Goal: Task Accomplishment & Management: Use online tool/utility

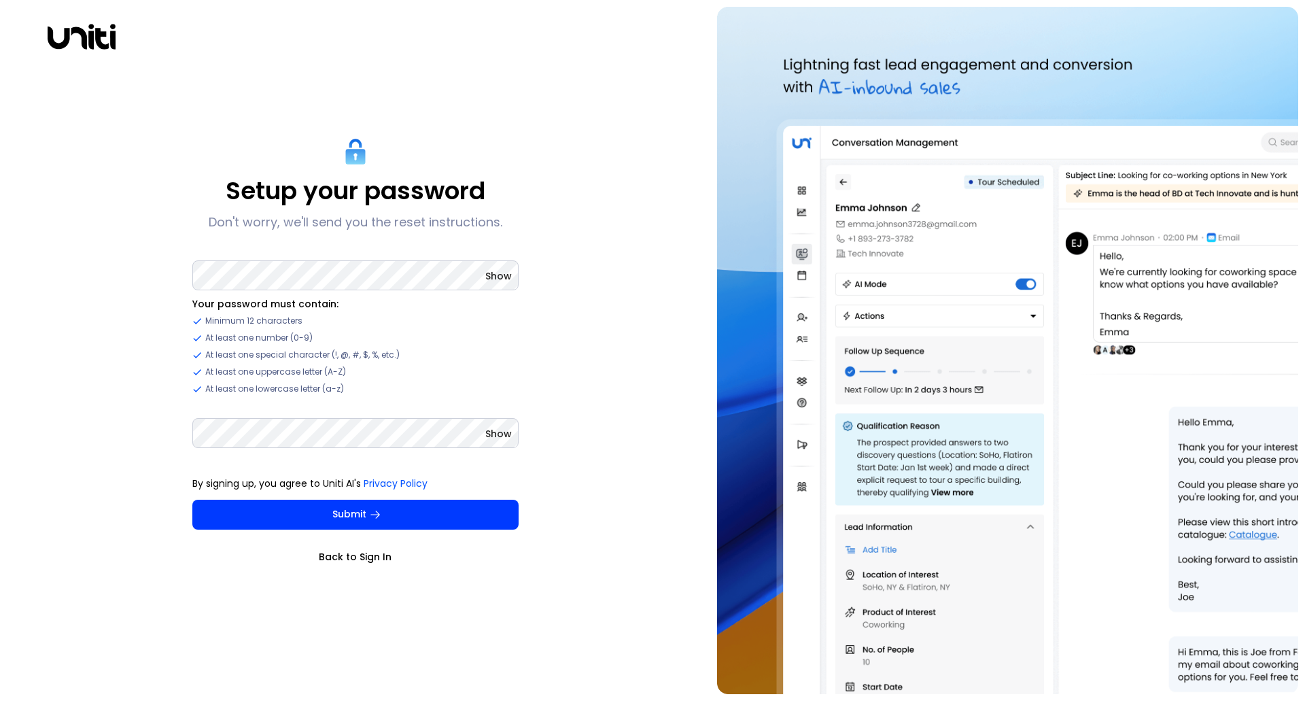
click at [510, 279] on span "Show" at bounding box center [498, 276] width 27 height 14
click at [353, 551] on link "Back to Sign In" at bounding box center [355, 557] width 326 height 14
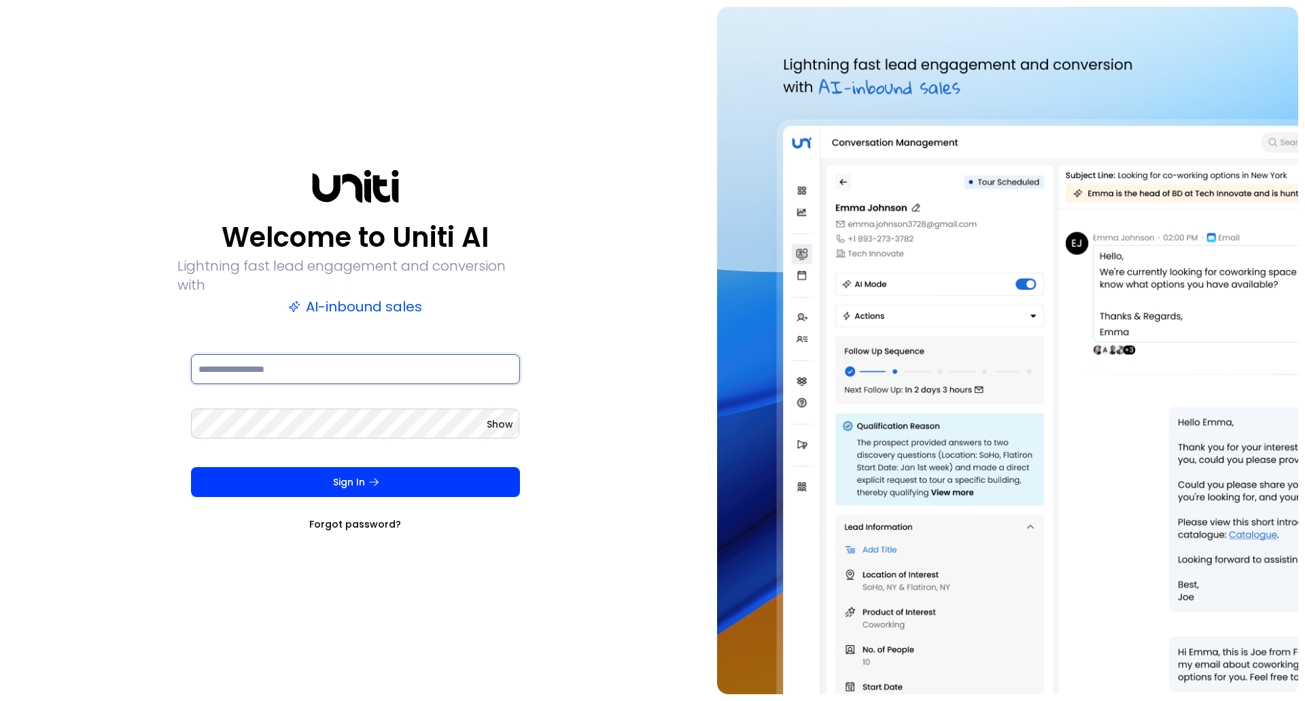
type input "**********"
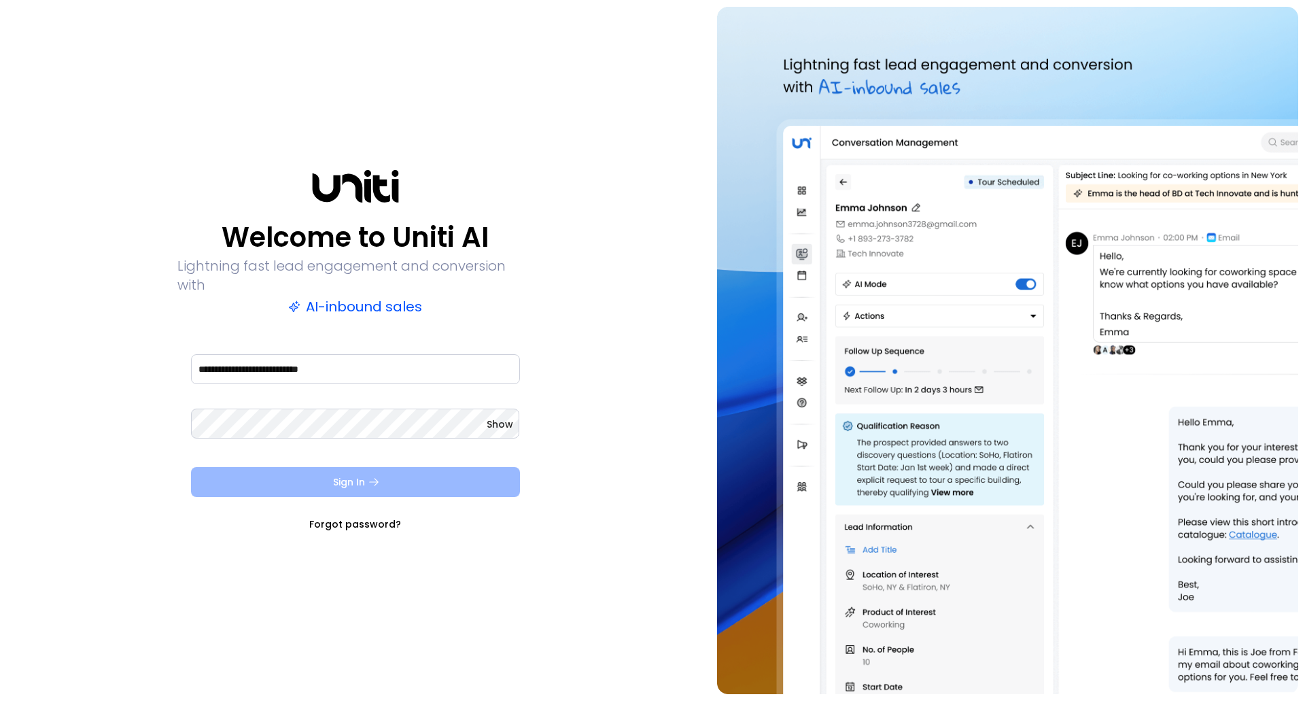
click at [353, 480] on button "Sign In" at bounding box center [355, 482] width 329 height 30
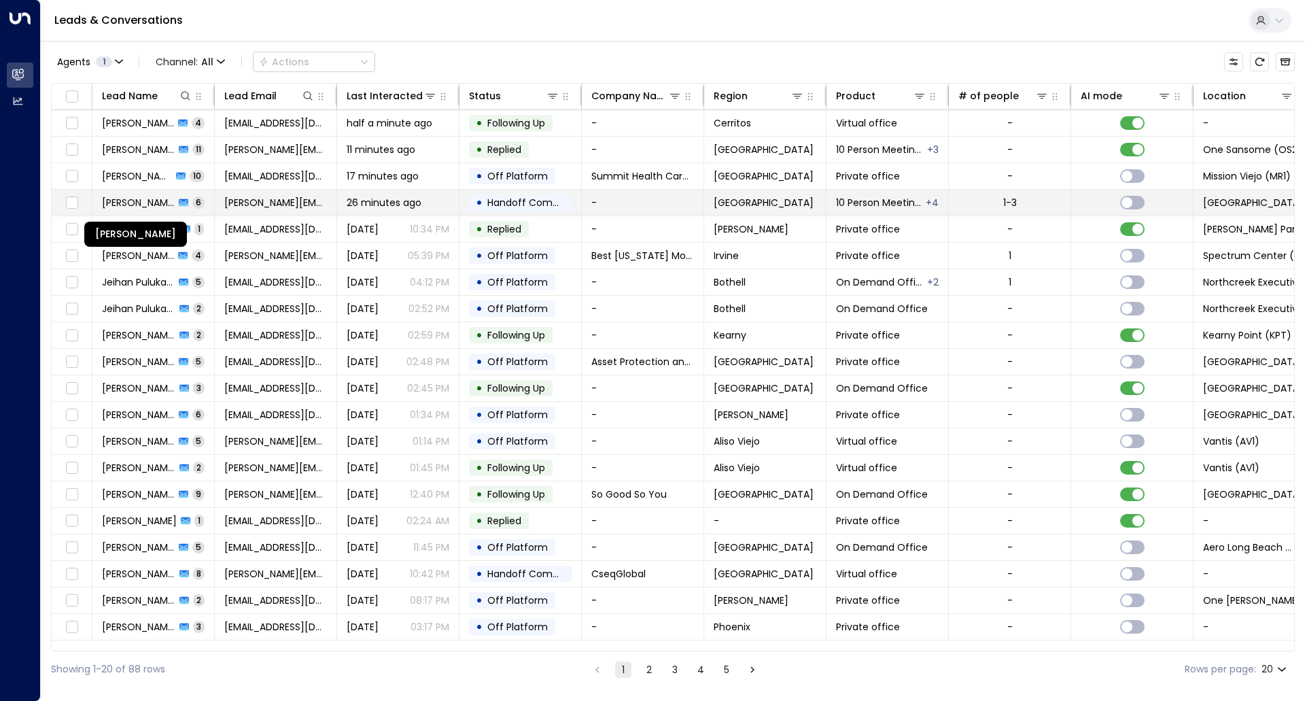
click at [142, 205] on span "[PERSON_NAME]" at bounding box center [138, 203] width 73 height 14
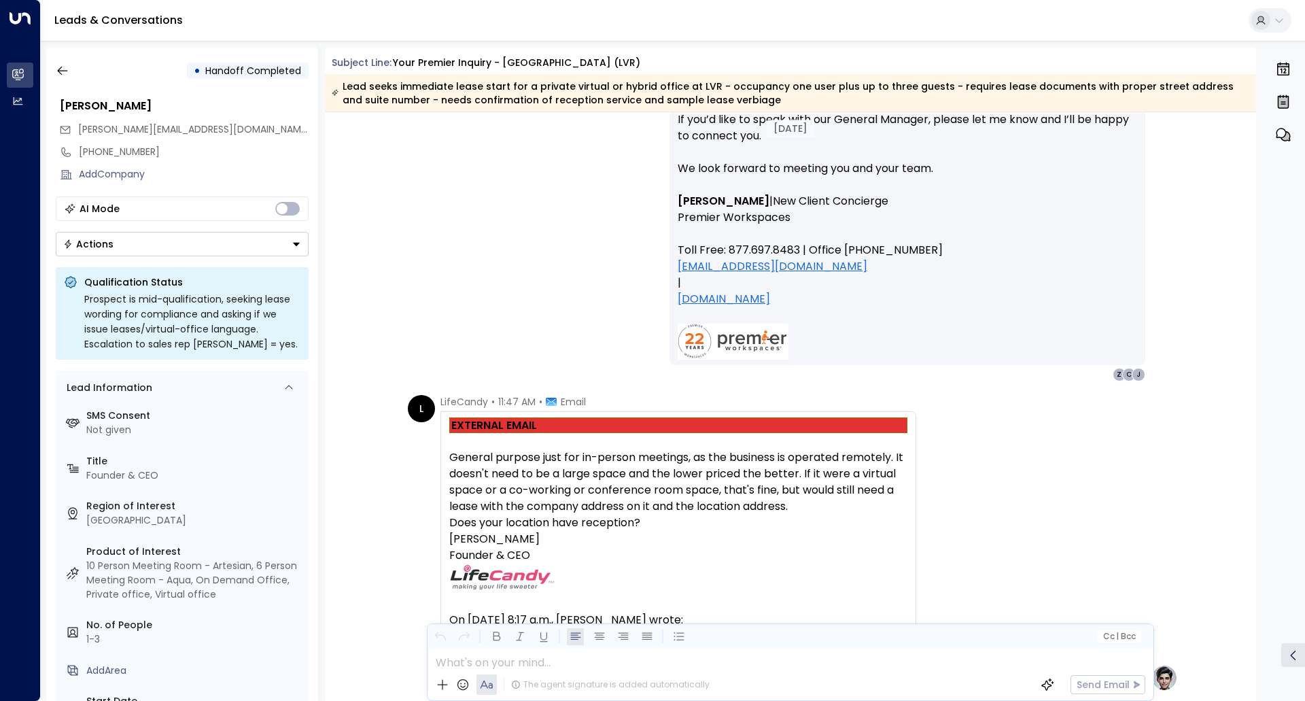
scroll to position [1155, 0]
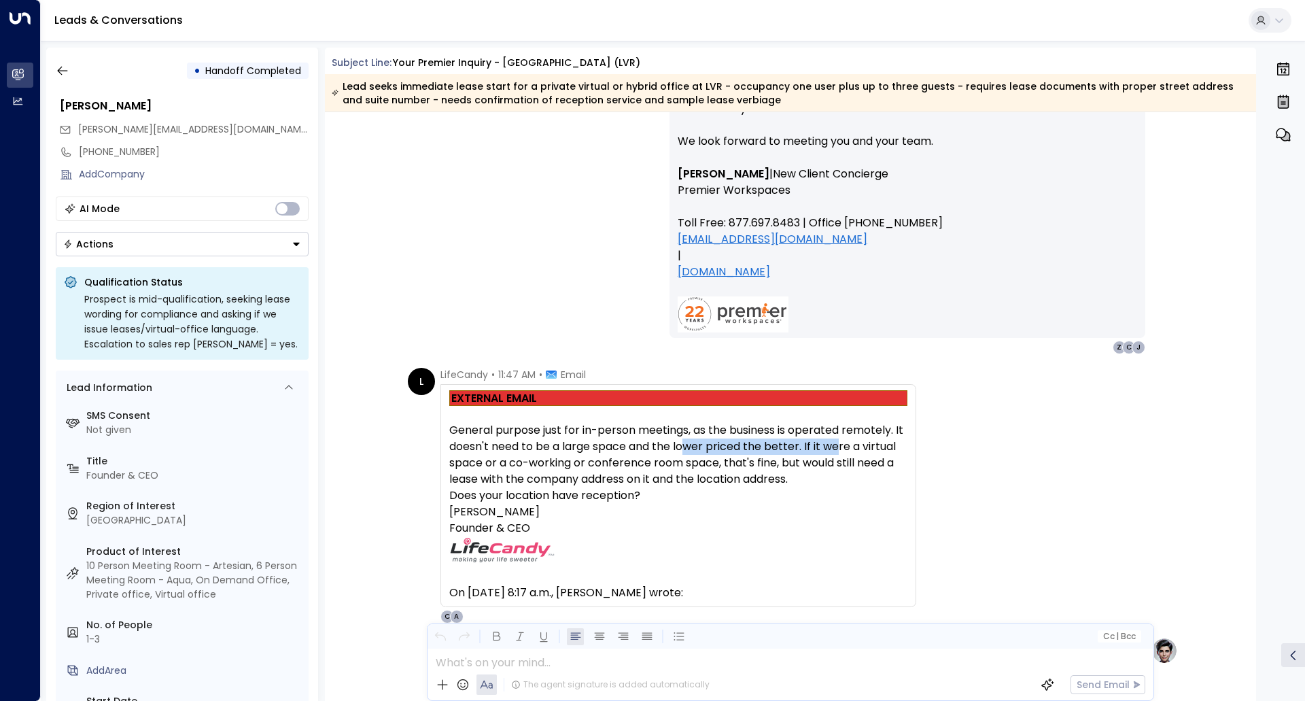
drag, startPoint x: 714, startPoint y: 442, endPoint x: 844, endPoint y: 444, distance: 130.5
click at [844, 444] on p "General purpose just for in-person meetings, as the business is operated remote…" at bounding box center [678, 454] width 458 height 65
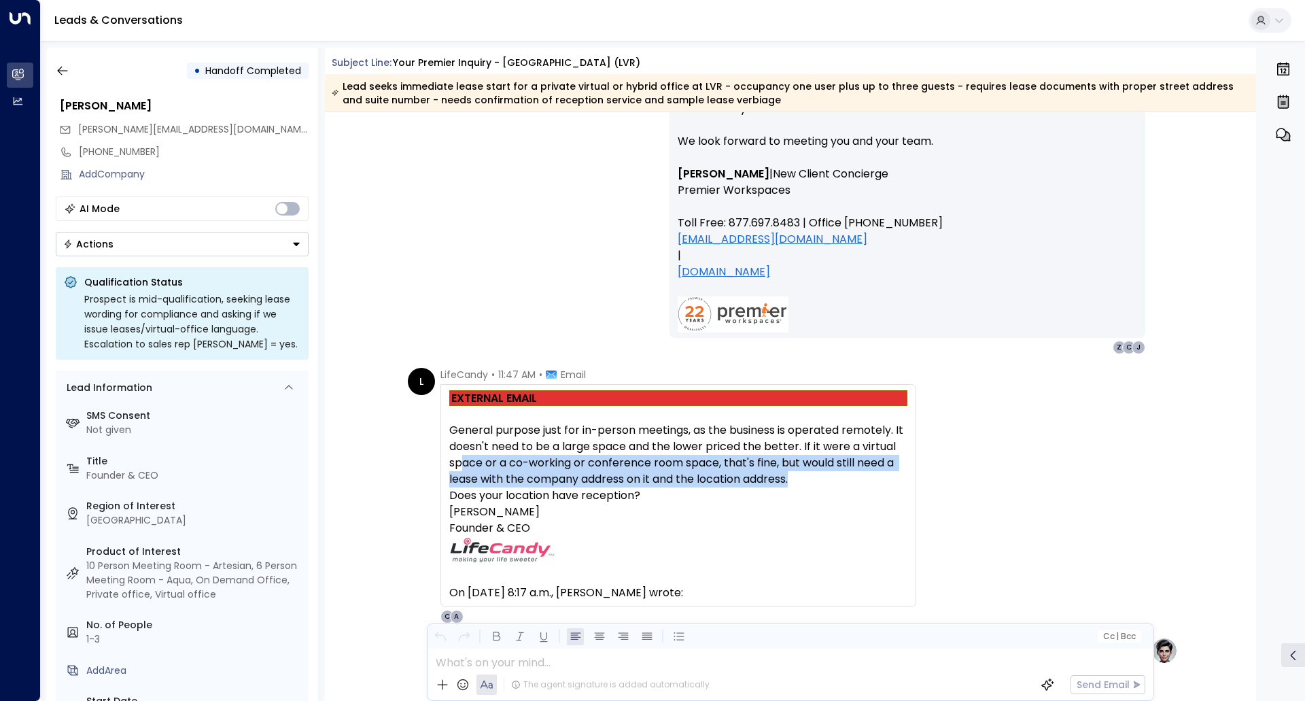
drag, startPoint x: 459, startPoint y: 459, endPoint x: 806, endPoint y: 474, distance: 346.9
click at [806, 474] on p "General purpose just for in-person meetings, as the business is operated remote…" at bounding box center [678, 454] width 458 height 65
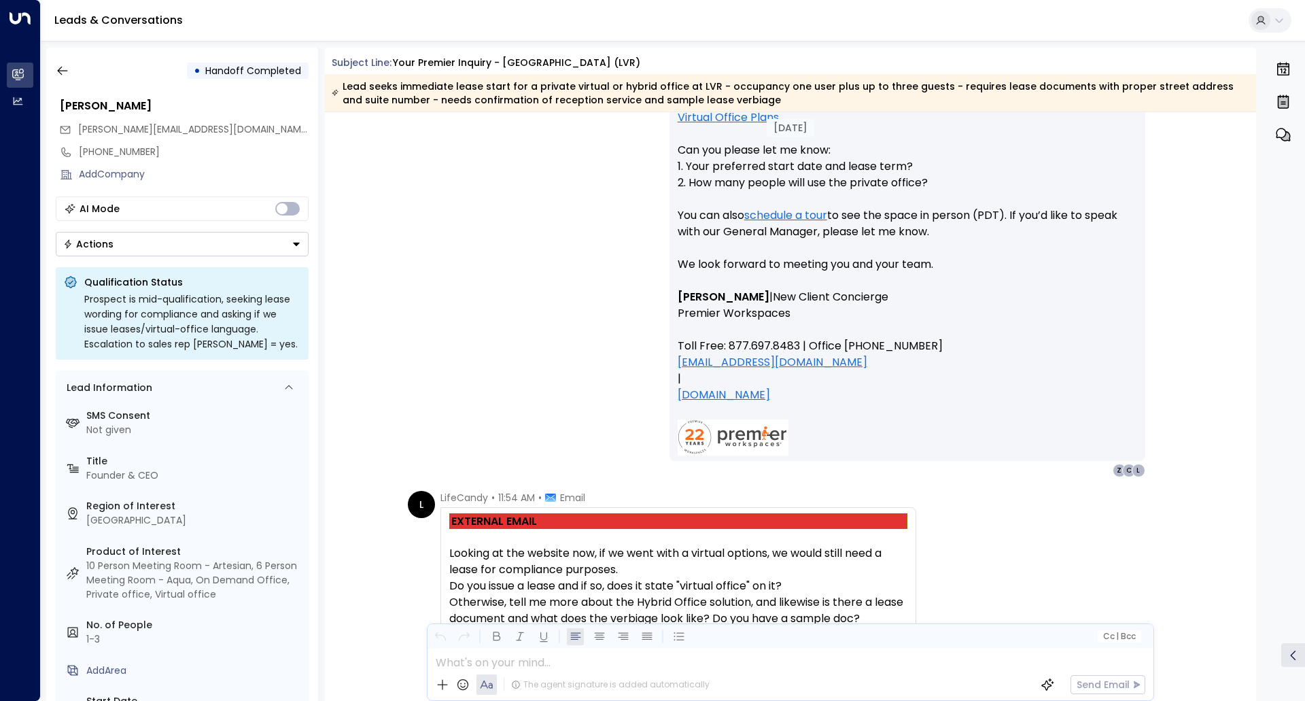
scroll to position [1971, 0]
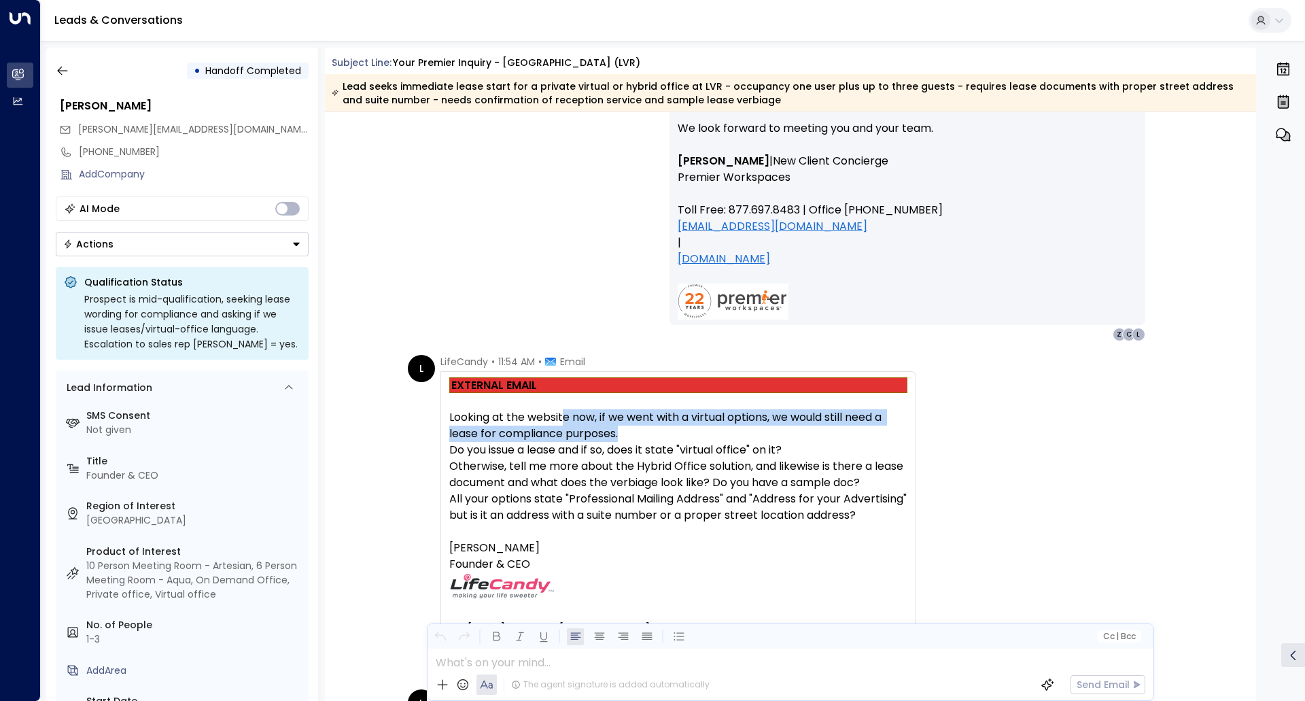
drag, startPoint x: 563, startPoint y: 415, endPoint x: 712, endPoint y: 436, distance: 150.3
click at [712, 436] on p "Looking at the website now, if we went with a virtual options, we would still n…" at bounding box center [678, 425] width 458 height 33
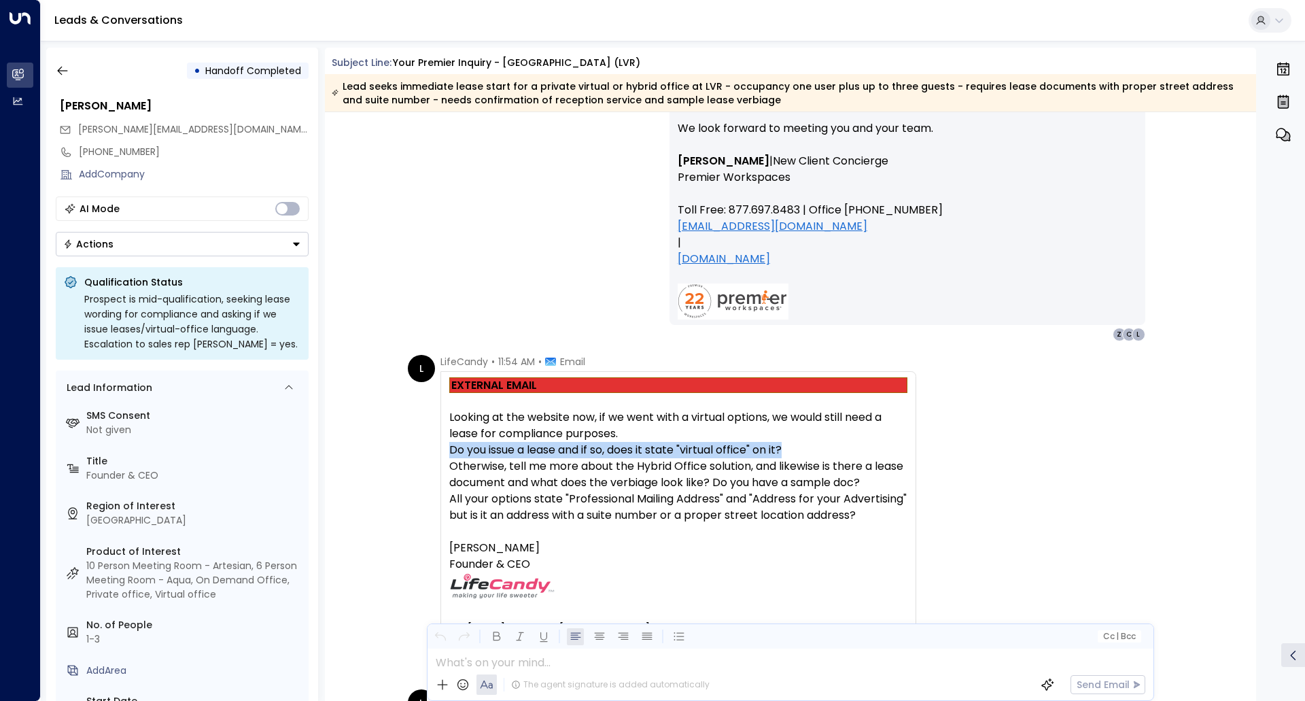
drag, startPoint x: 448, startPoint y: 445, endPoint x: 829, endPoint y: 455, distance: 381.4
click at [829, 455] on p "Do you issue a lease and if so, does it state "virtual office" on it?" at bounding box center [678, 450] width 458 height 16
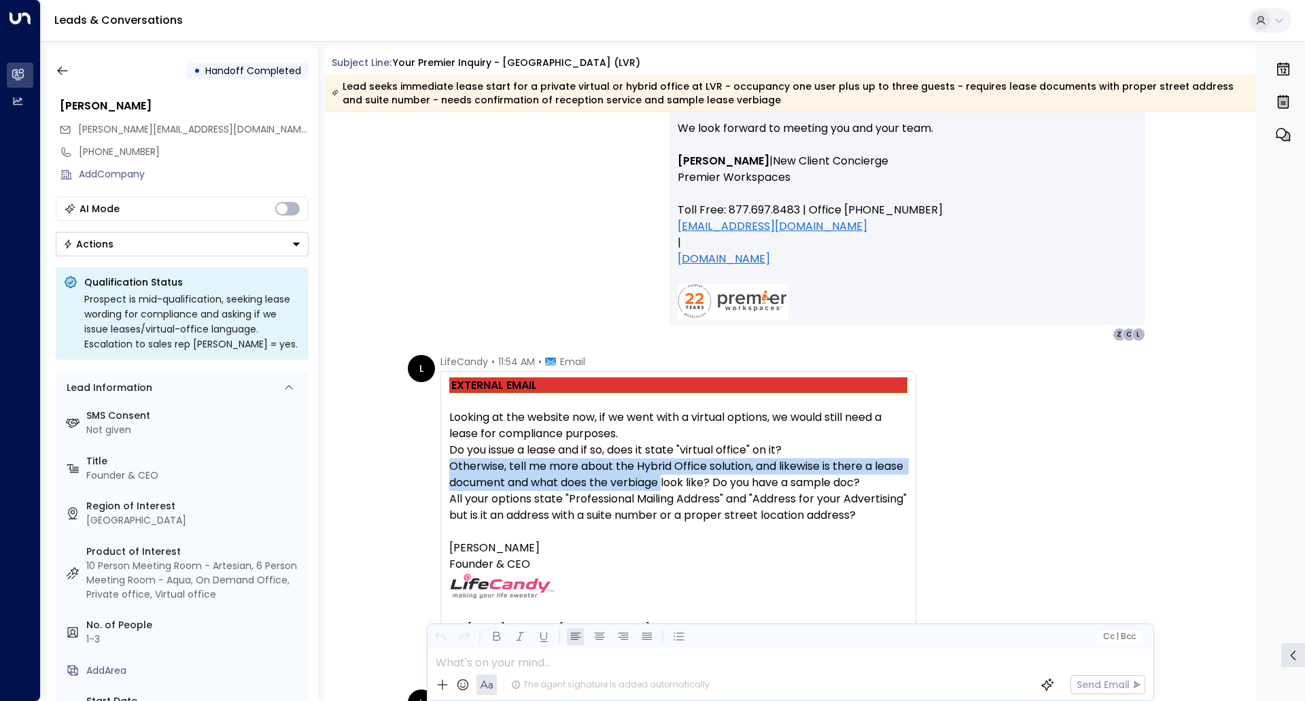
drag, startPoint x: 490, startPoint y: 468, endPoint x: 695, endPoint y: 483, distance: 205.1
click at [695, 483] on div "EXTERNAL EMAIL Looking at the website now, if we went with a virtual options, w…" at bounding box center [678, 507] width 476 height 272
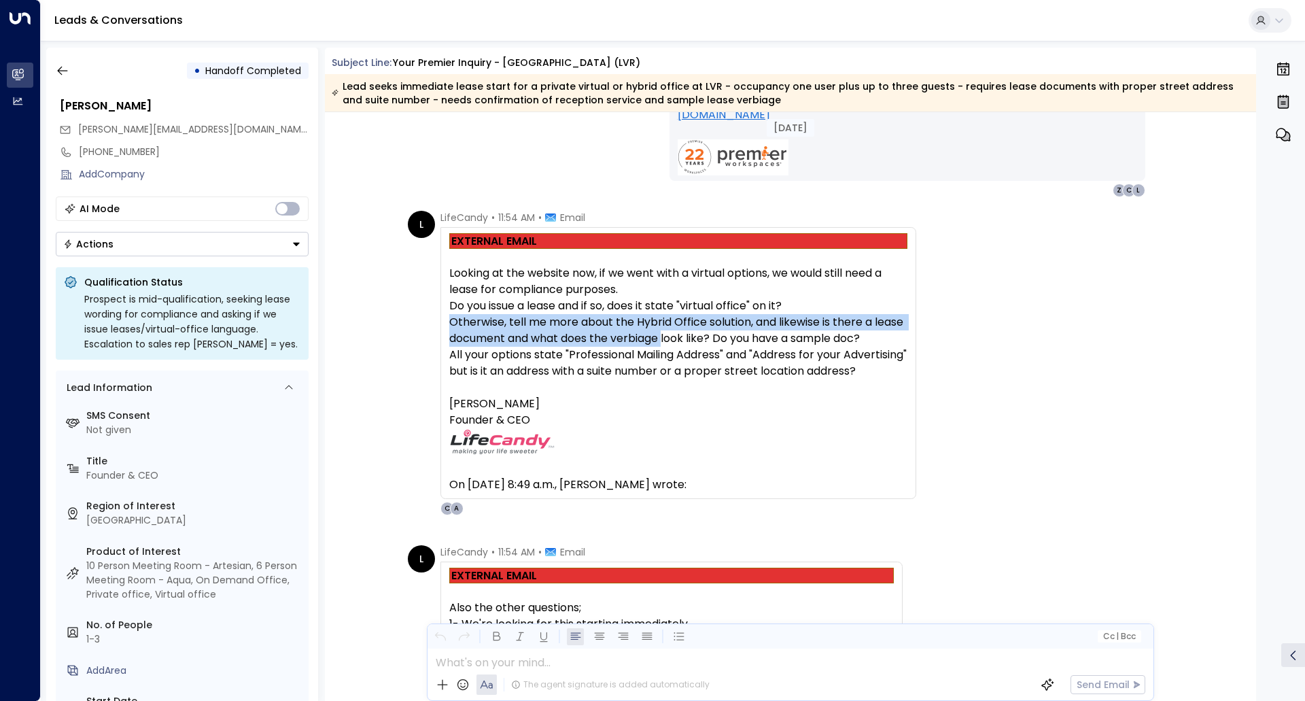
scroll to position [2243, 0]
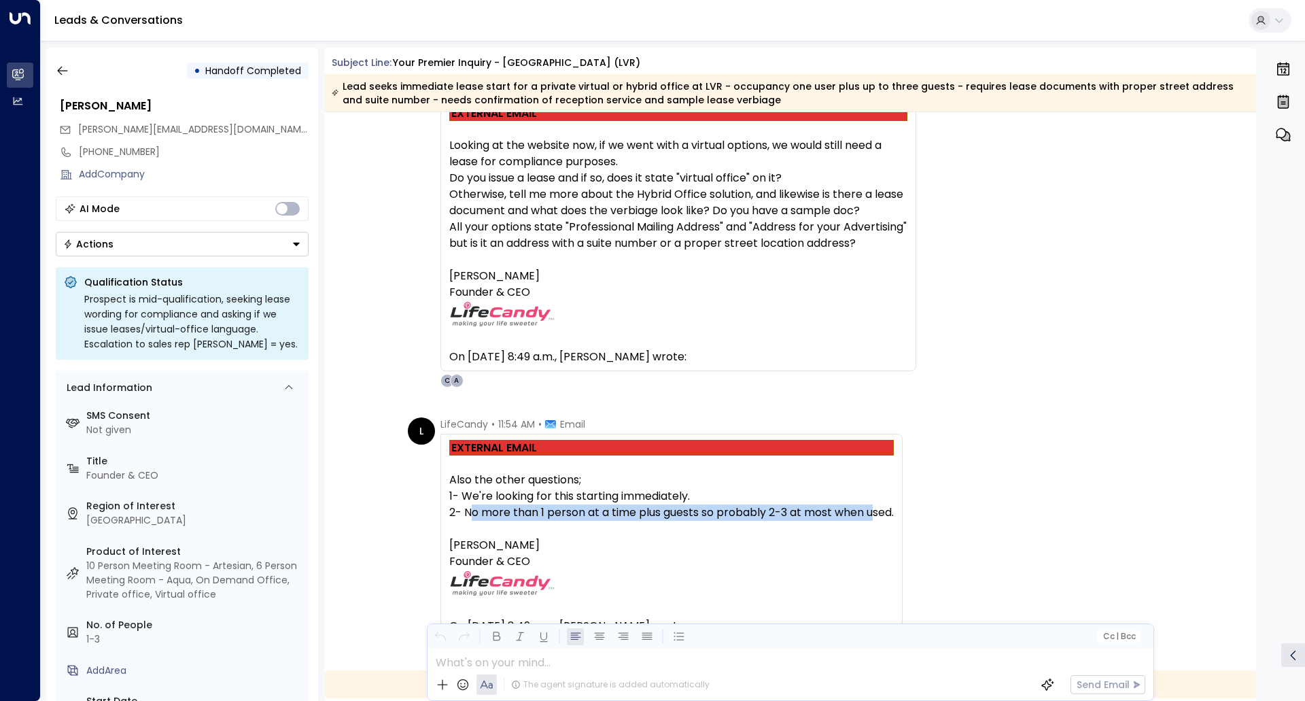
drag, startPoint x: 468, startPoint y: 516, endPoint x: 875, endPoint y: 519, distance: 407.8
click at [875, 519] on p "2- No more than 1 person at a time plus guests so probably 2-3 at most when use…" at bounding box center [671, 512] width 444 height 16
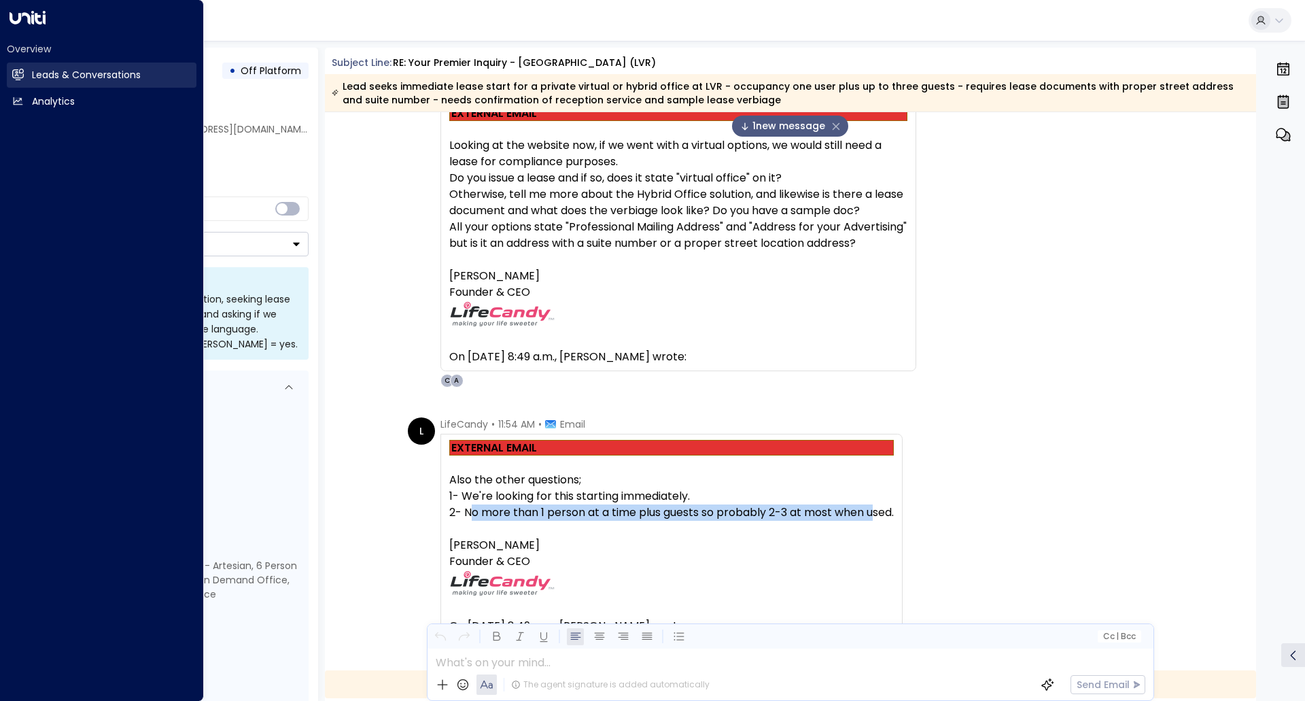
click at [45, 77] on h2 "Leads & Conversations" at bounding box center [86, 75] width 109 height 14
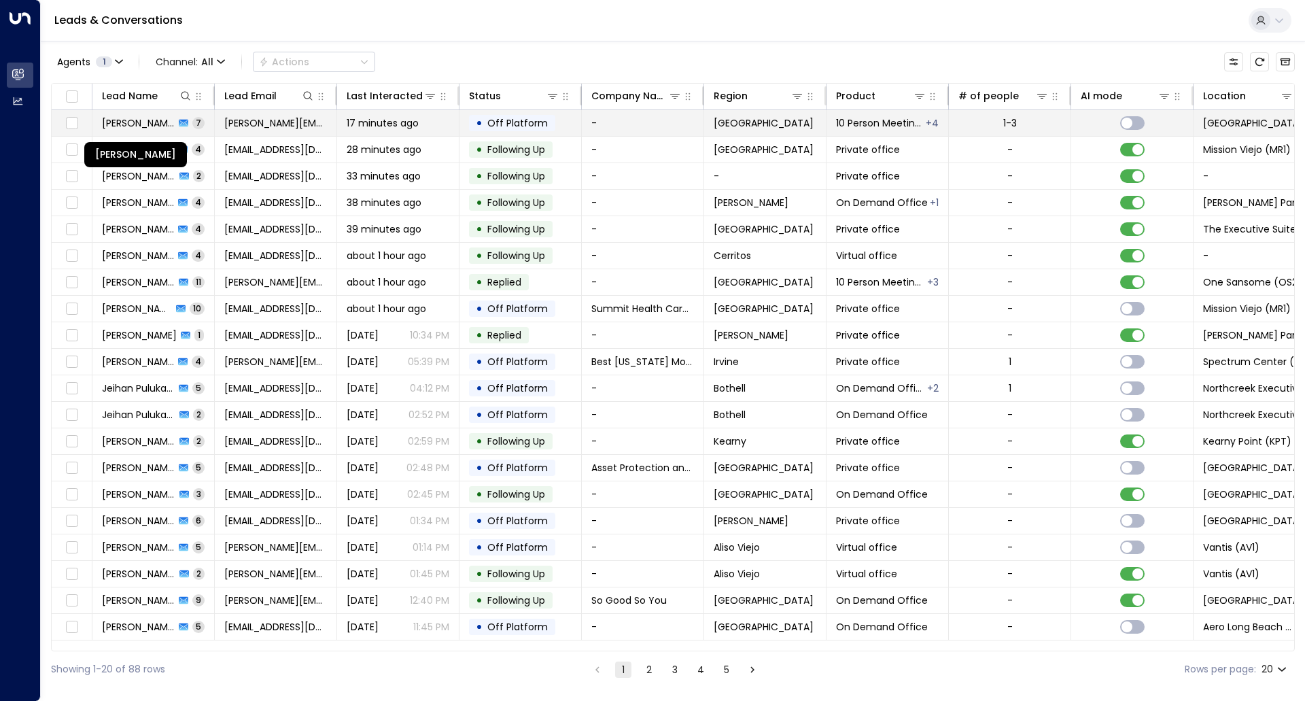
click at [133, 126] on span "[PERSON_NAME]" at bounding box center [138, 123] width 73 height 14
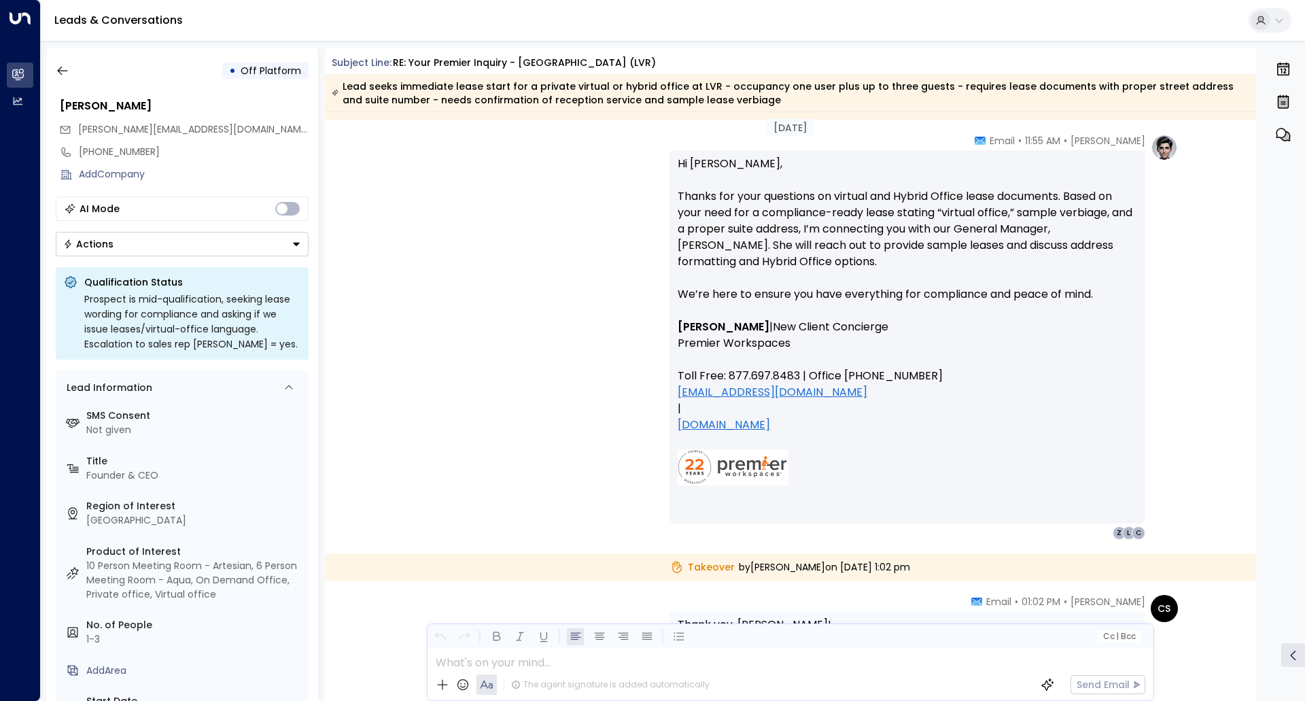
scroll to position [2559, 0]
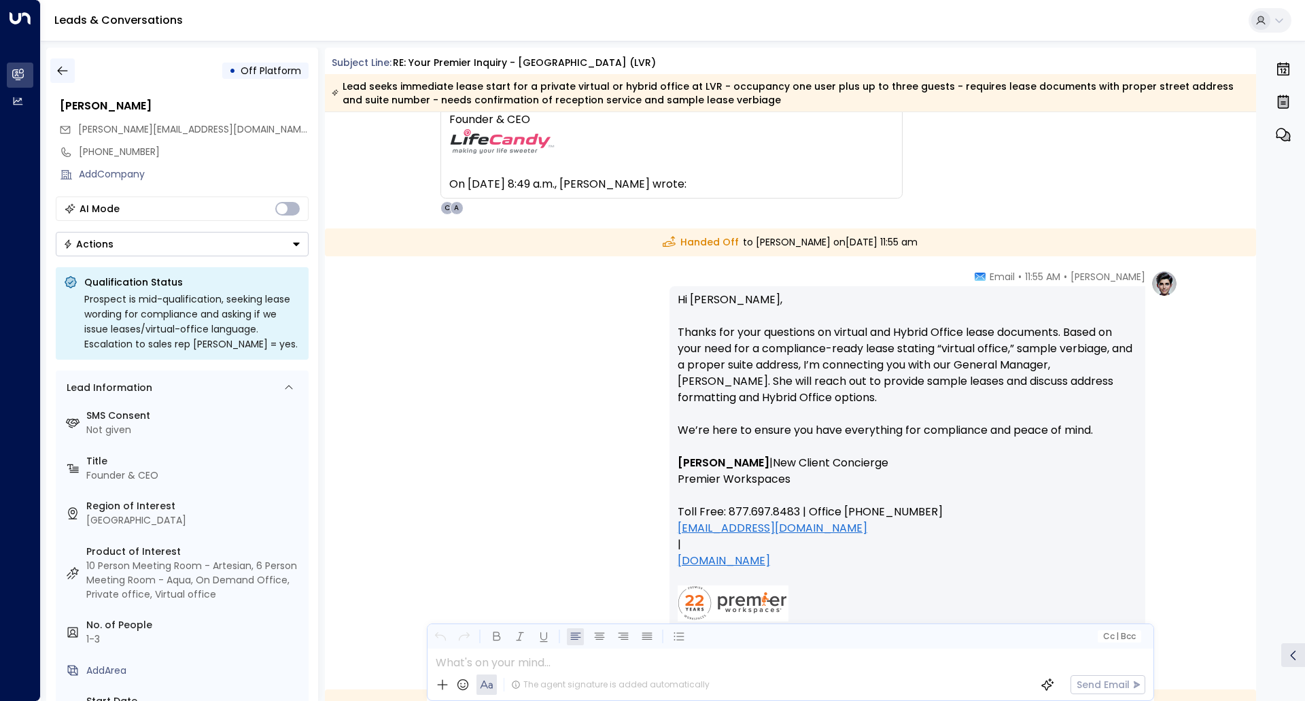
click at [58, 69] on icon "button" at bounding box center [63, 71] width 14 height 14
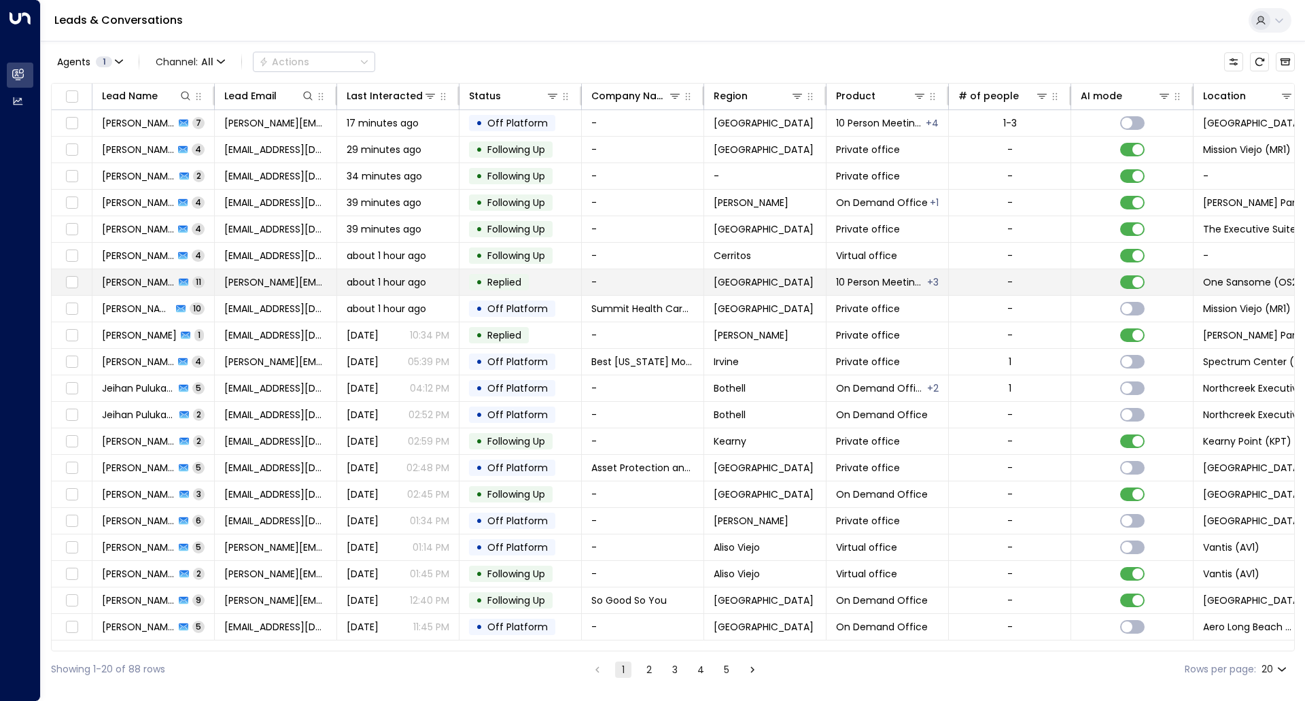
click at [310, 284] on span "[PERSON_NAME][EMAIL_ADDRESS]" at bounding box center [275, 282] width 103 height 14
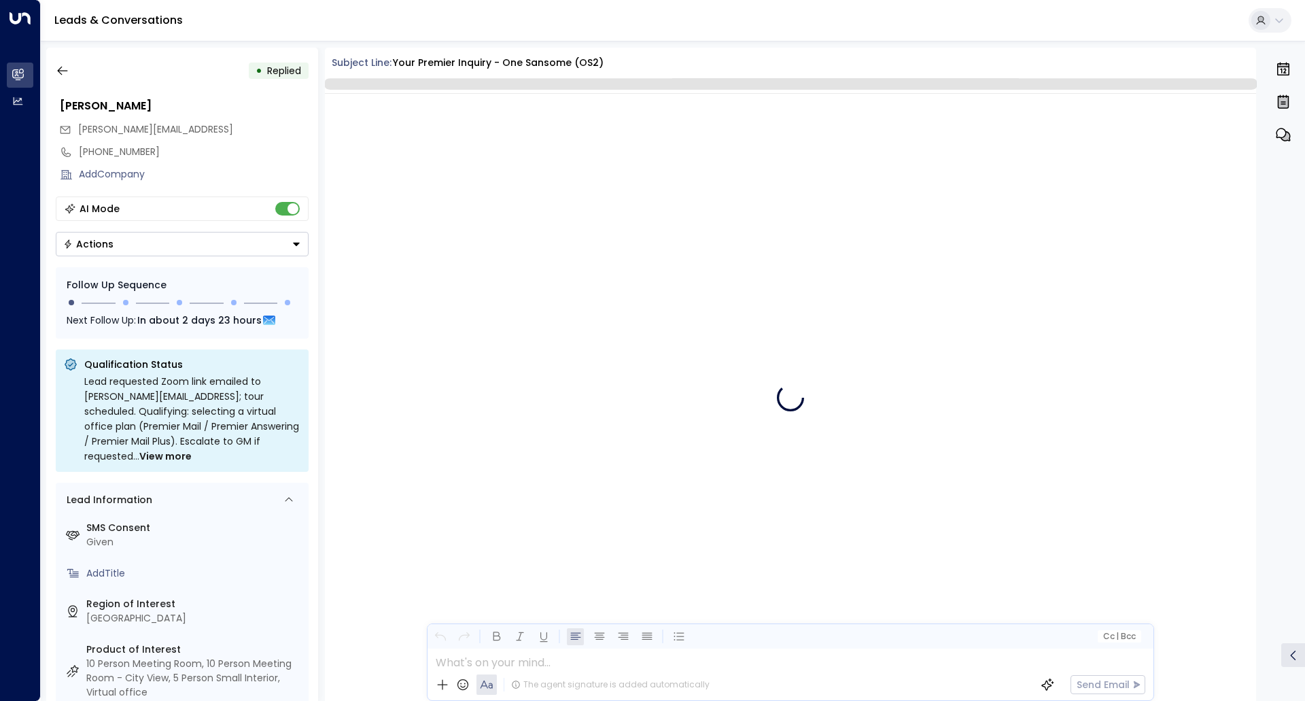
scroll to position [5218, 0]
